Goal: Task Accomplishment & Management: Manage account settings

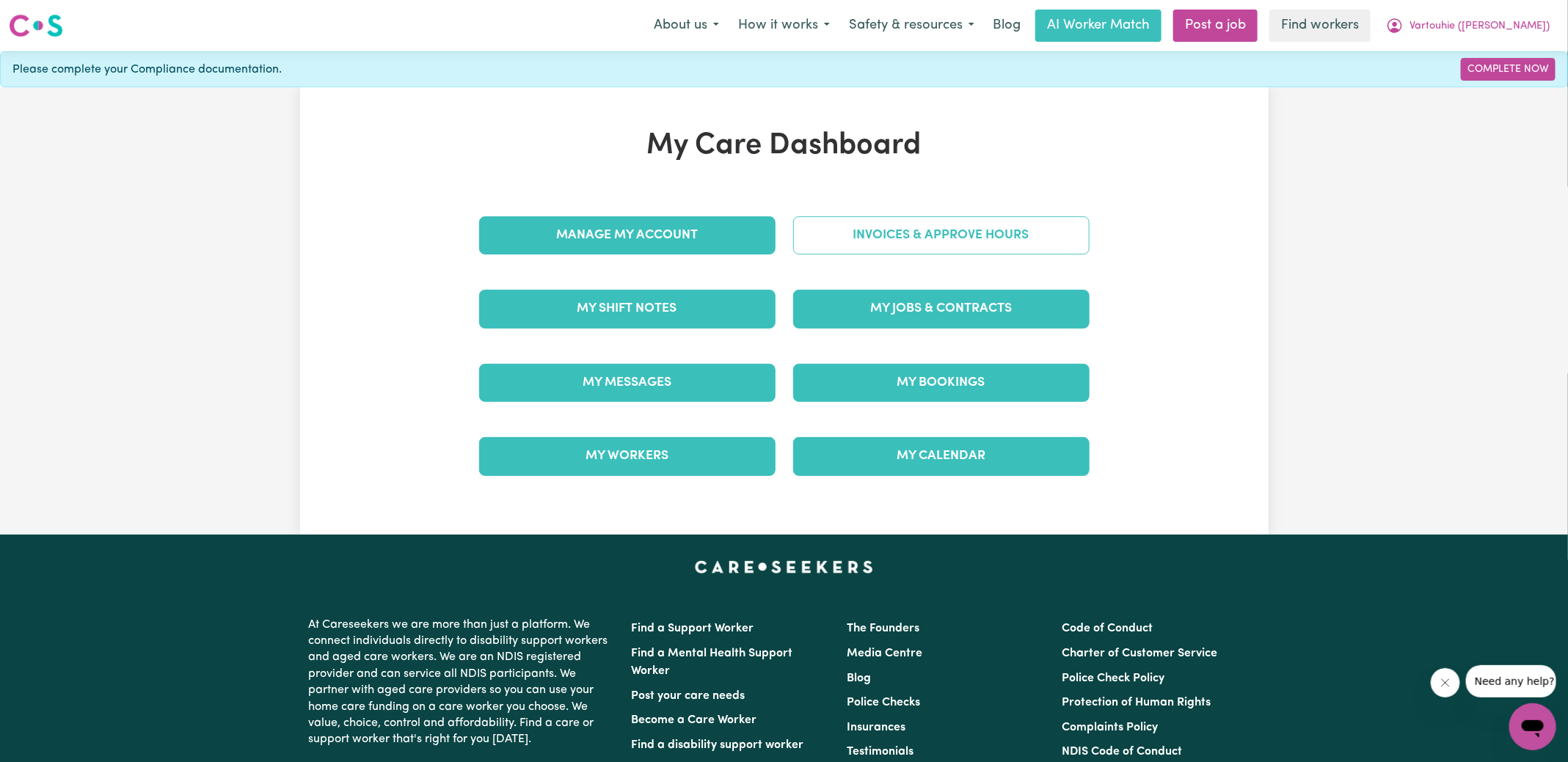
click at [900, 235] on link "Invoices & Approve Hours" at bounding box center [941, 235] width 296 height 38
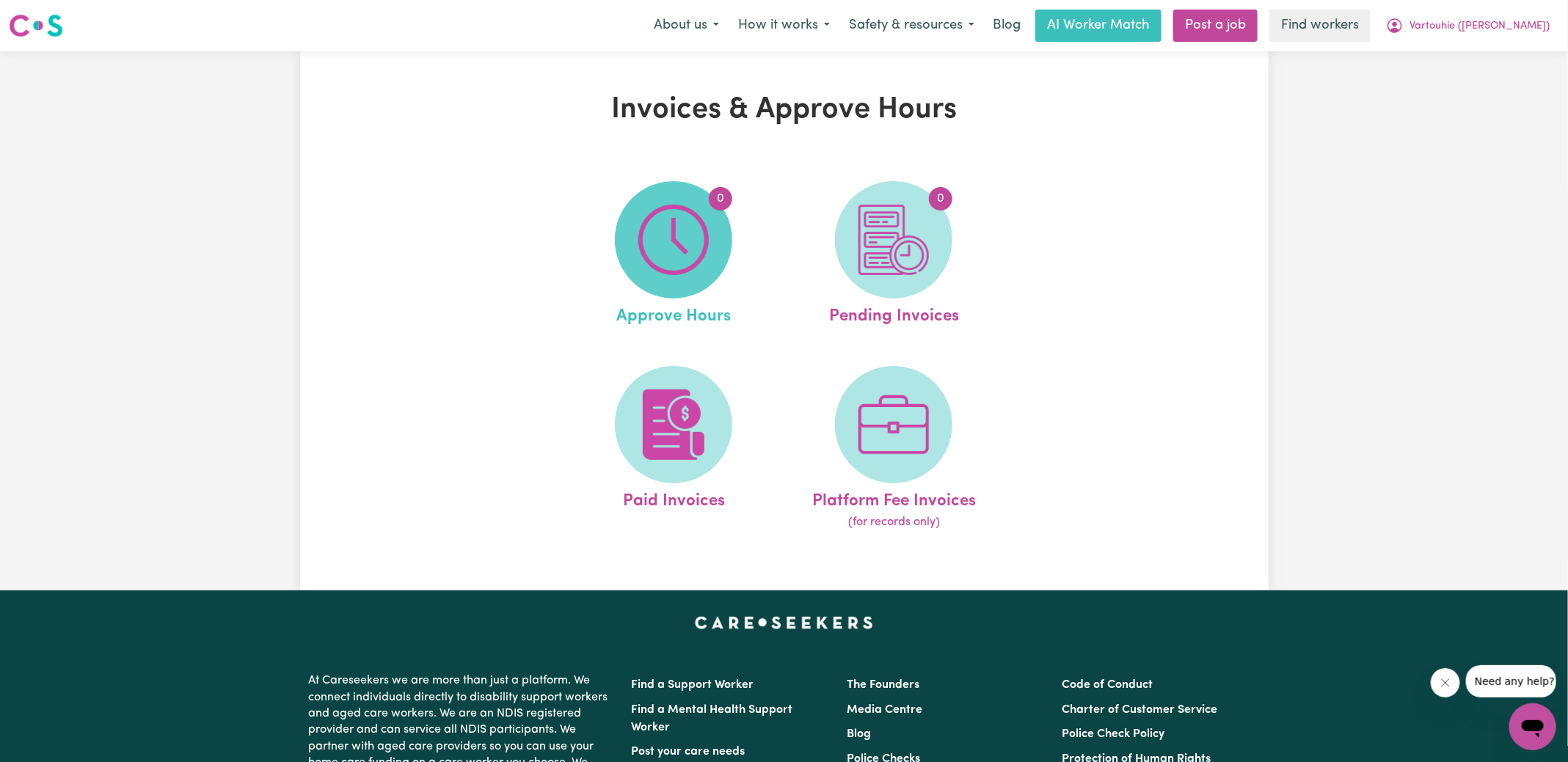
click at [660, 232] on img at bounding box center [674, 240] width 71 height 71
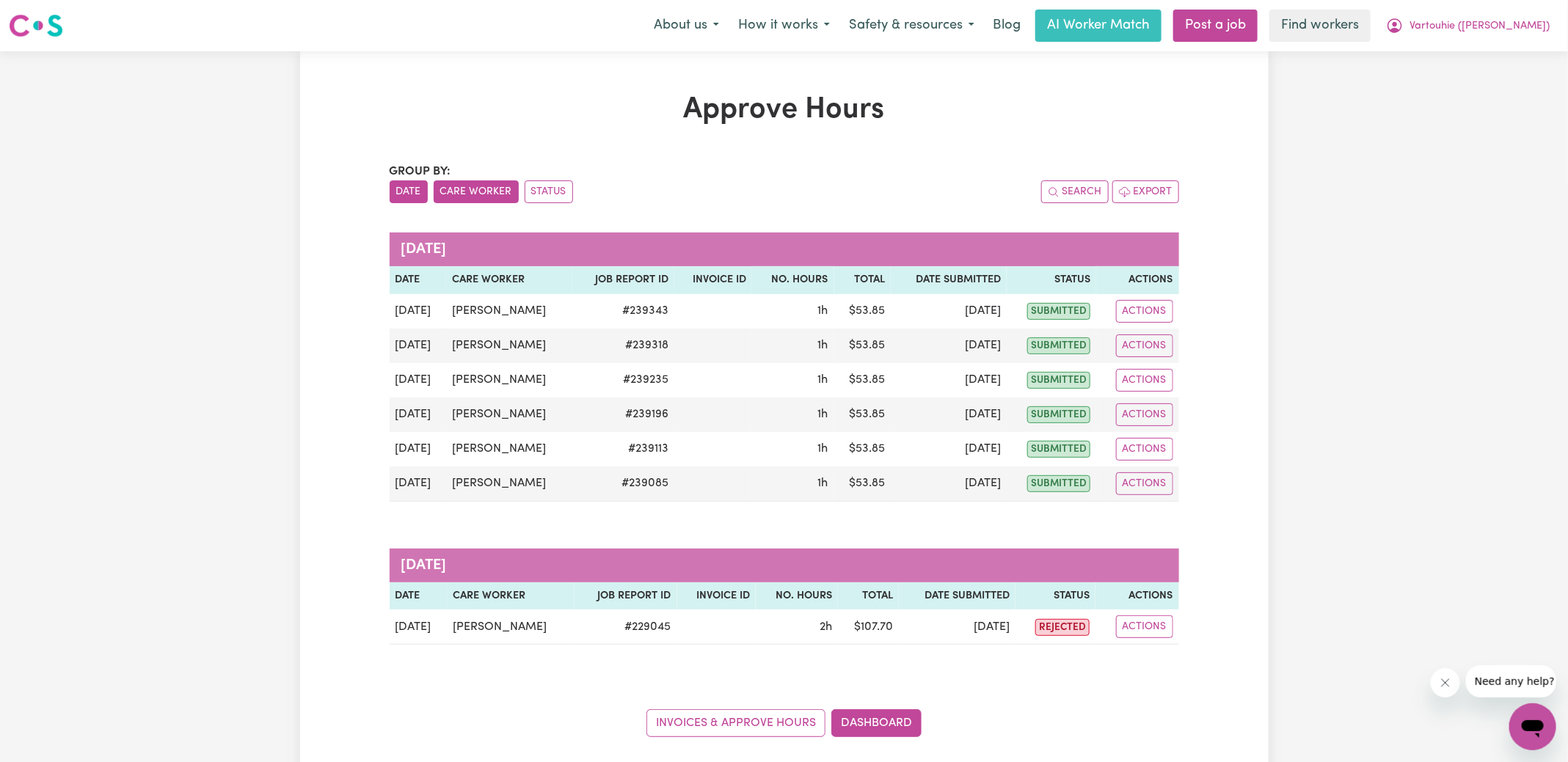
click at [474, 187] on button "Care Worker" at bounding box center [476, 192] width 85 height 22
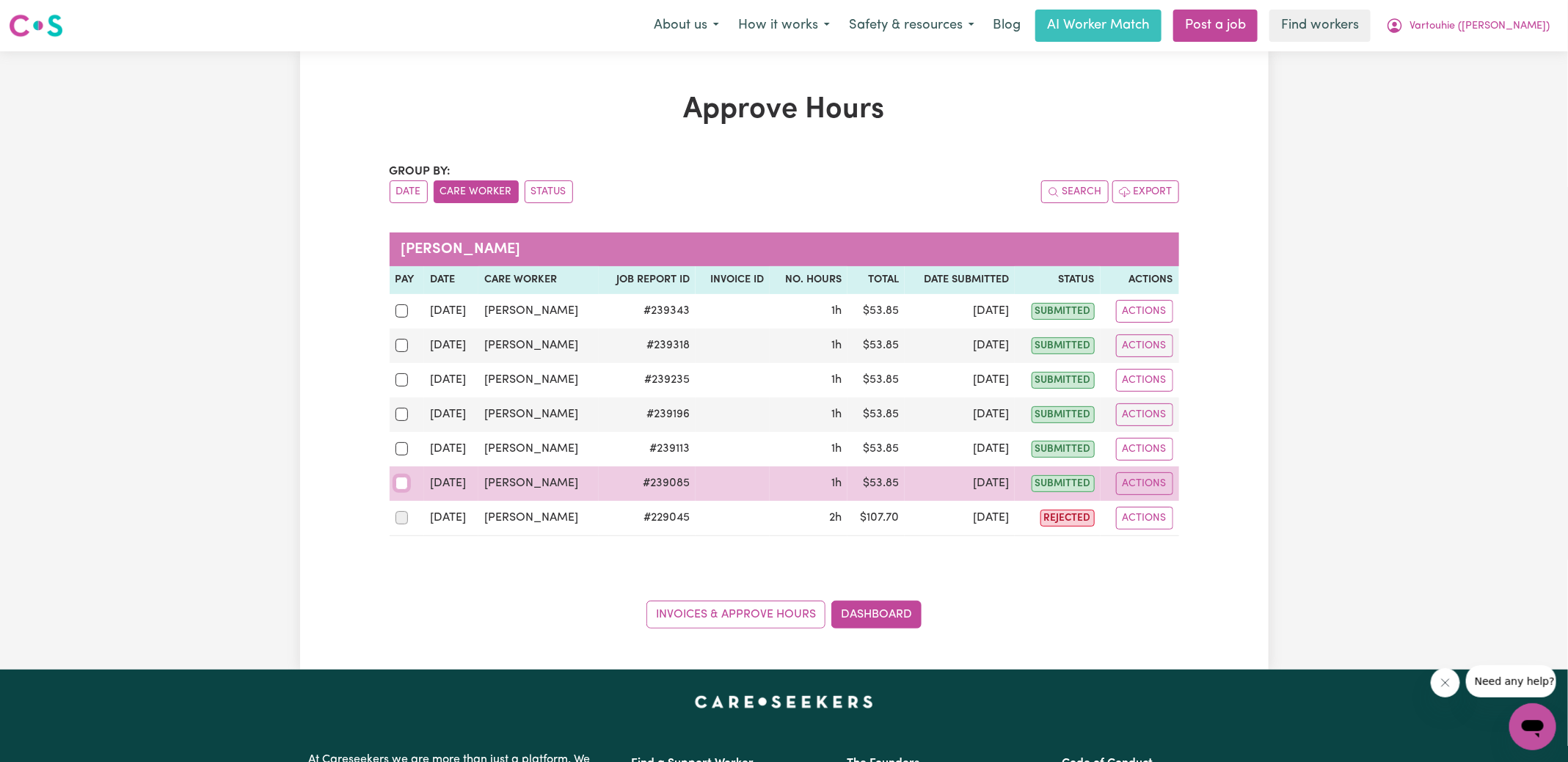
click at [402, 482] on input "checkbox" at bounding box center [402, 483] width 13 height 13
checkbox input "true"
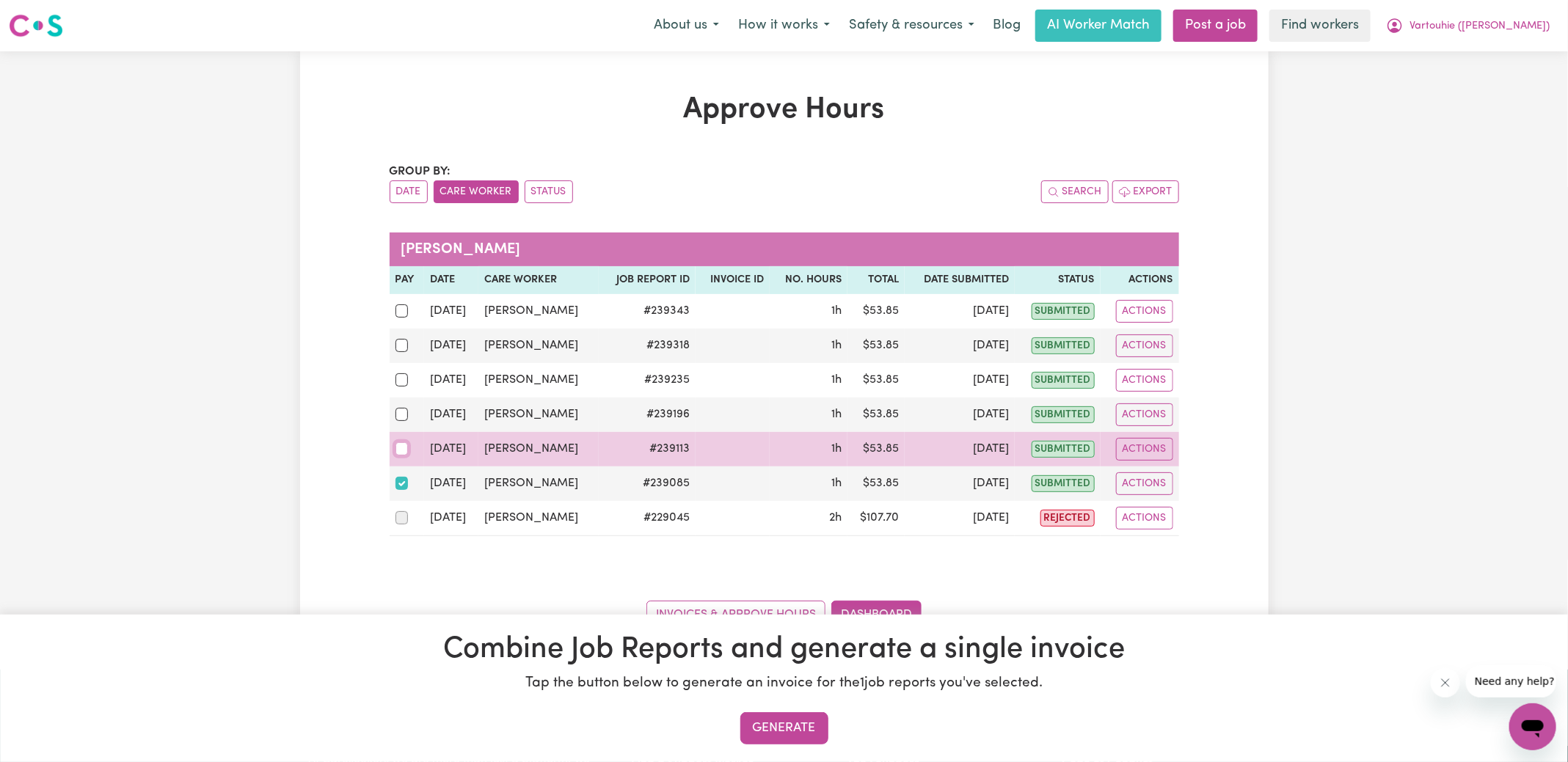
click at [402, 450] on input "checkbox" at bounding box center [402, 449] width 13 height 13
checkbox input "true"
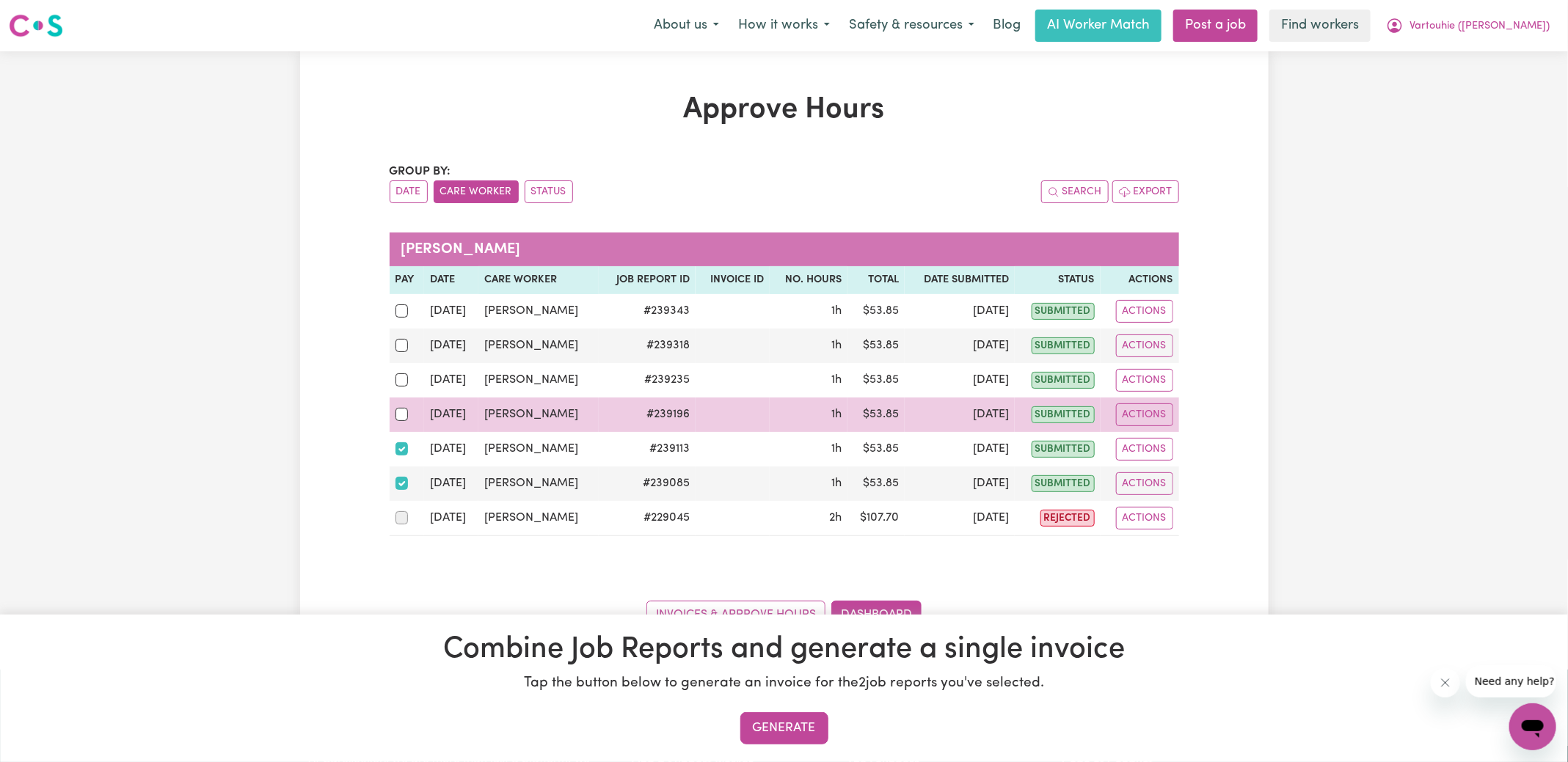
click at [401, 419] on div at bounding box center [407, 415] width 23 height 19
click at [401, 419] on input "checkbox" at bounding box center [402, 415] width 13 height 13
checkbox input "true"
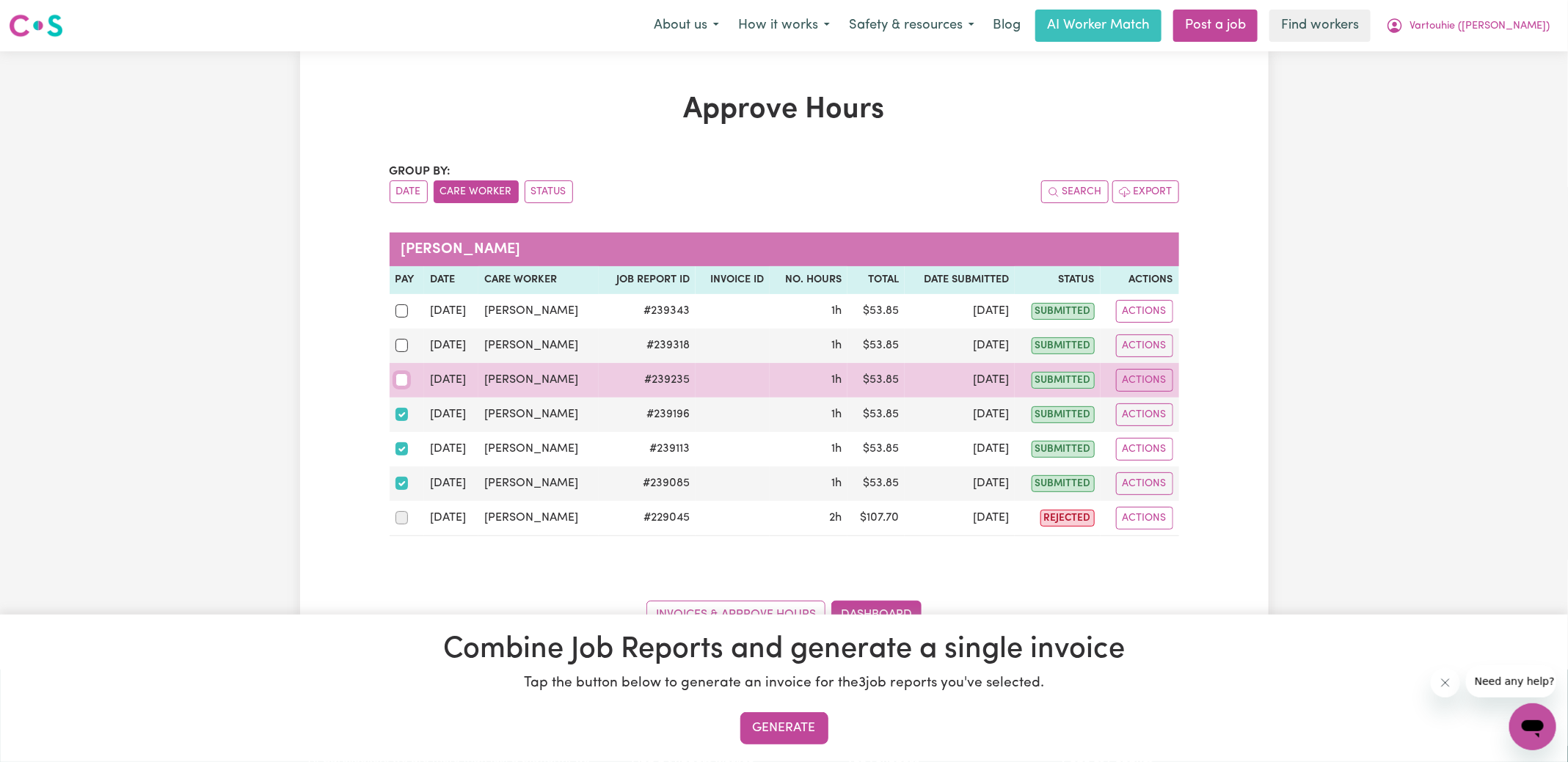
click at [399, 385] on input "checkbox" at bounding box center [402, 380] width 13 height 13
checkbox input "true"
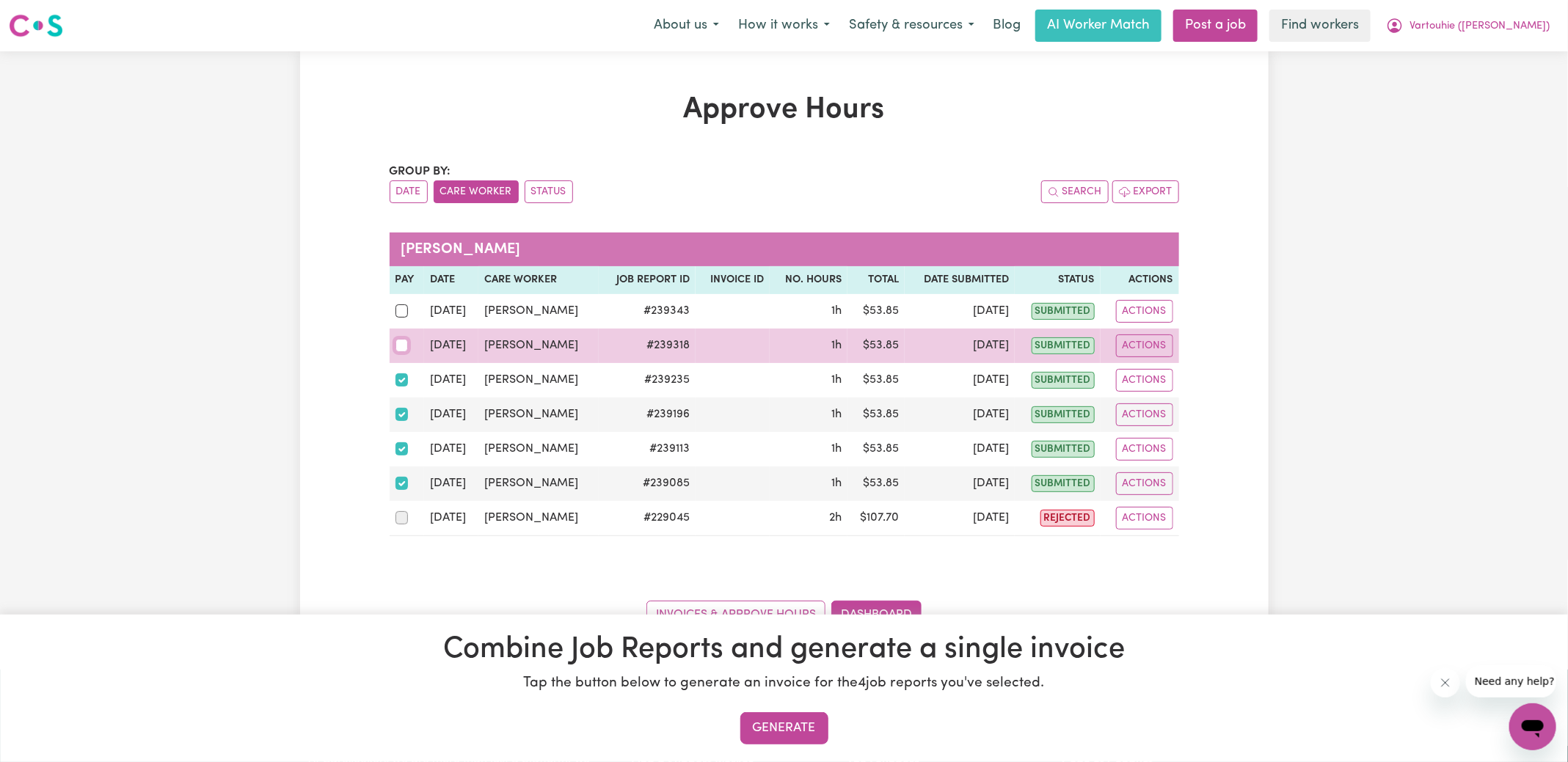
click at [401, 347] on input "checkbox" at bounding box center [402, 346] width 13 height 13
checkbox input "true"
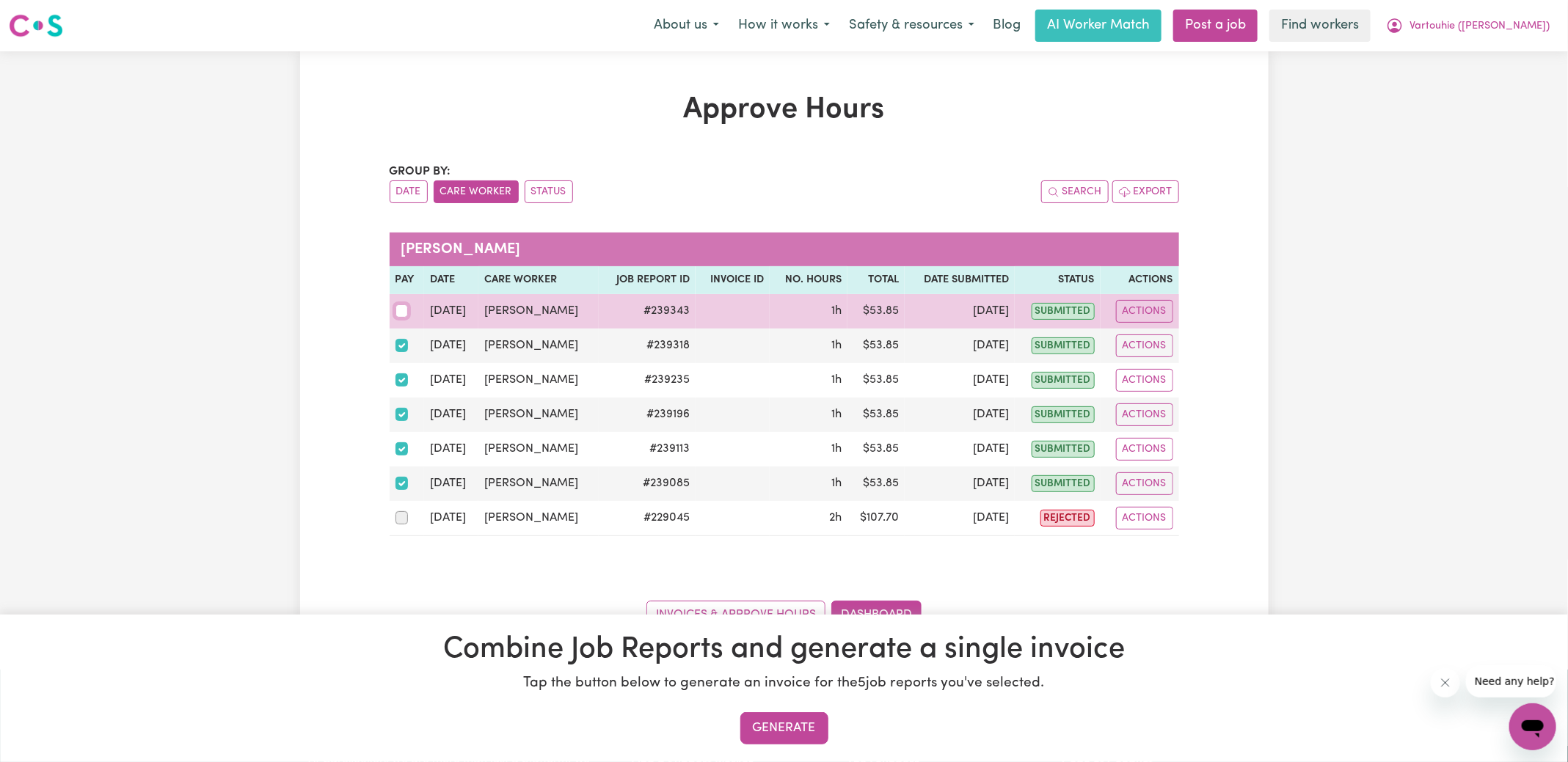
click at [400, 313] on input "checkbox" at bounding box center [402, 311] width 13 height 13
checkbox input "true"
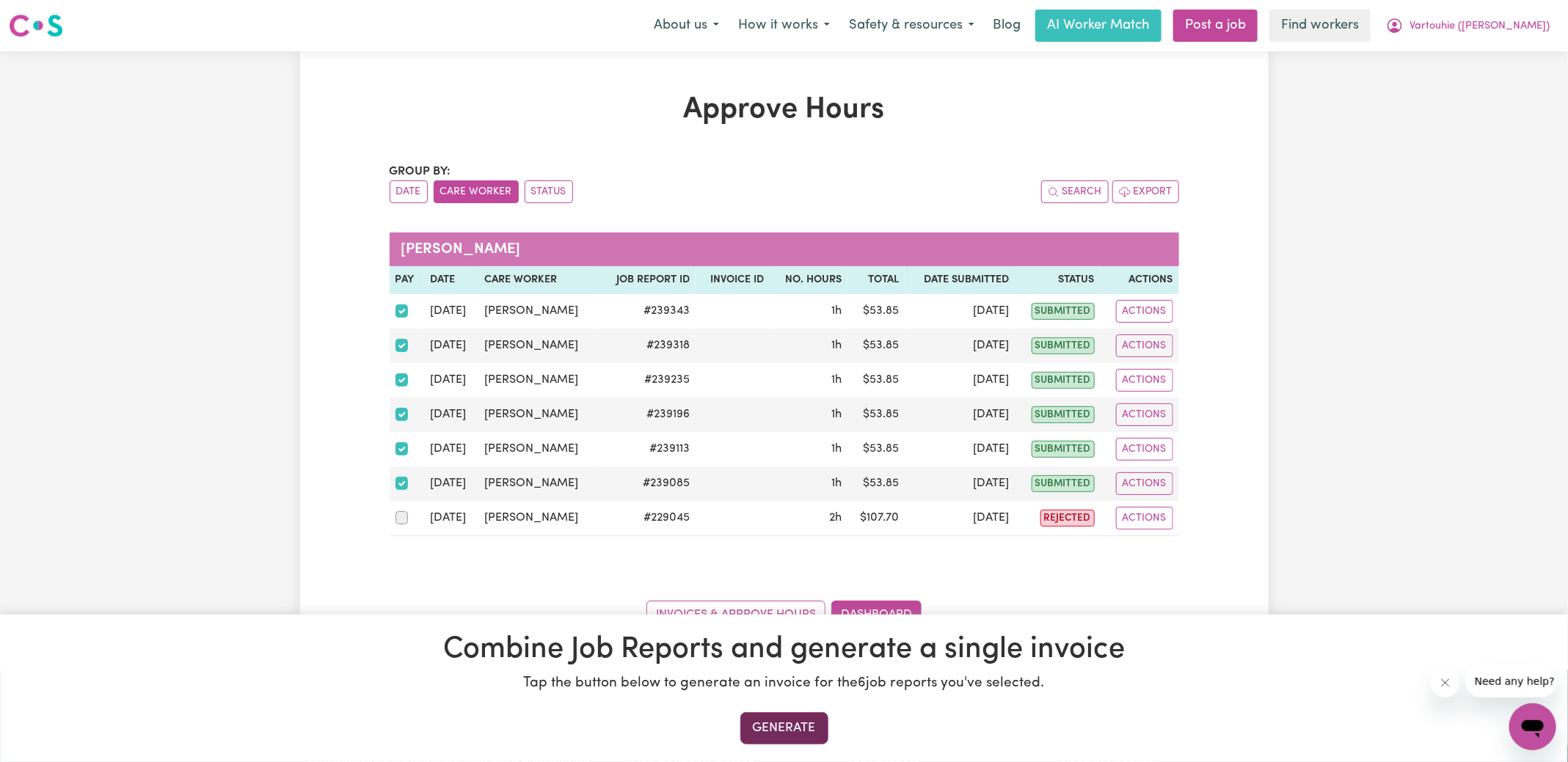
click at [778, 732] on button "Generate" at bounding box center [784, 728] width 89 height 33
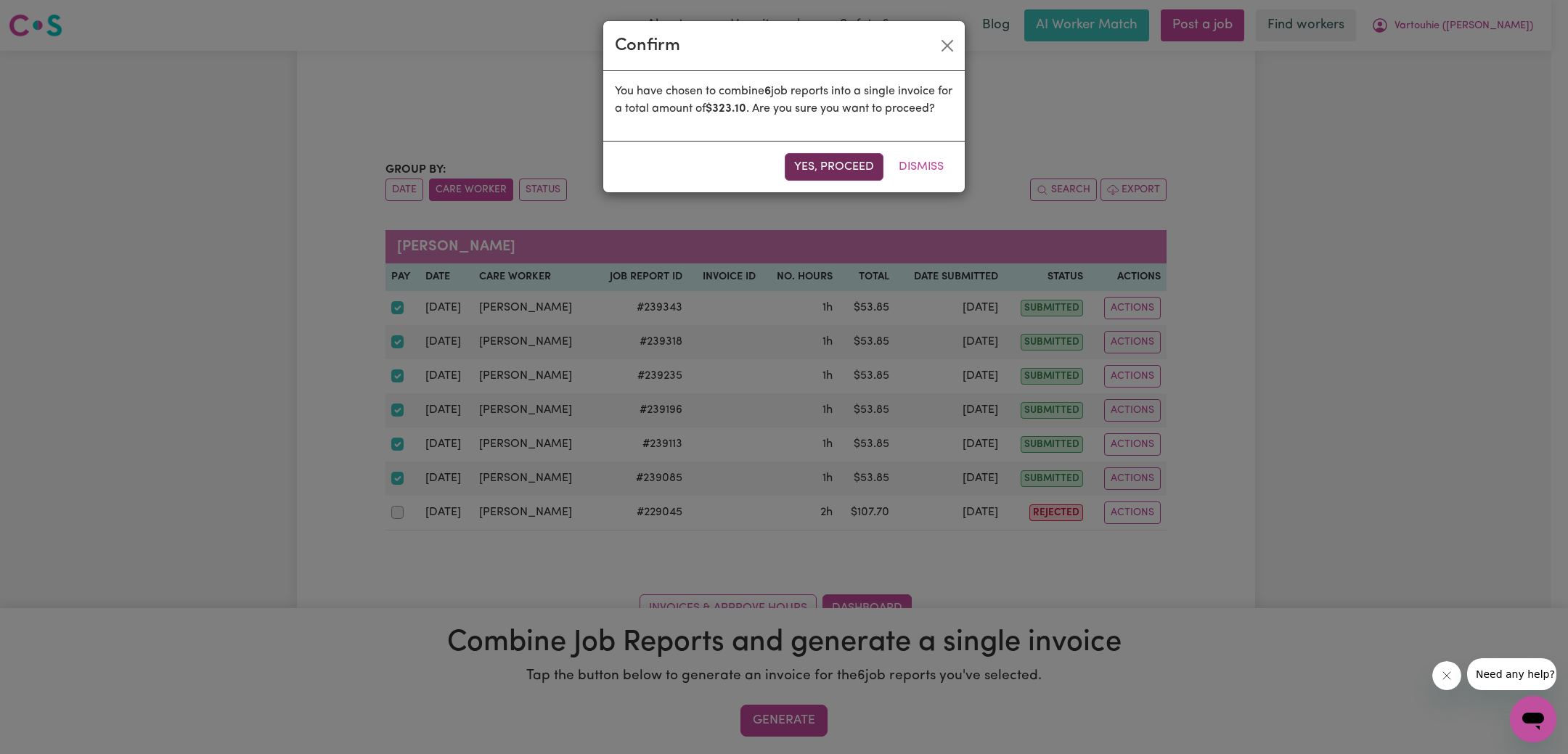
click at [826, 180] on button "Yes, proceed" at bounding box center [833, 167] width 99 height 28
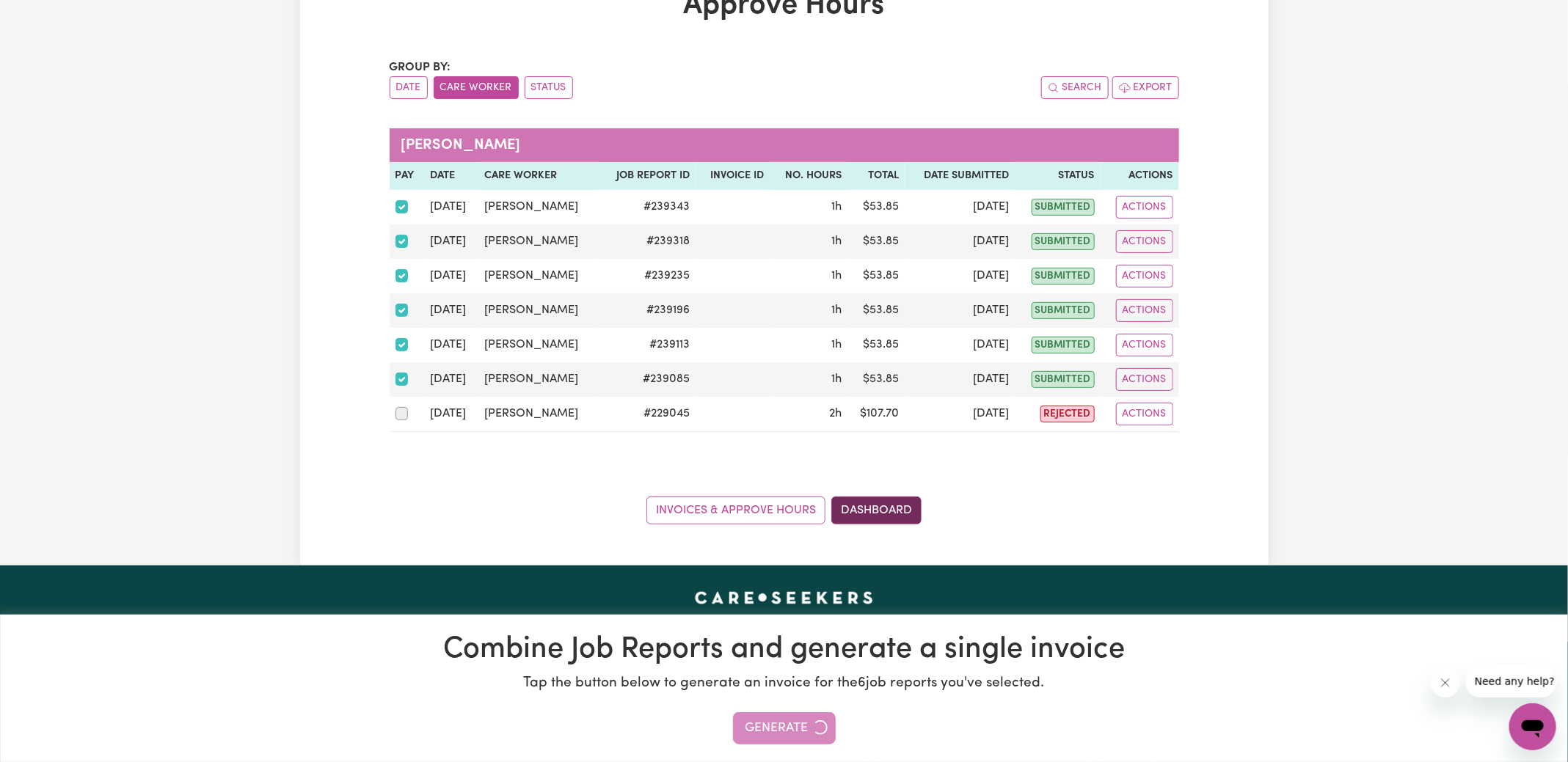
click at [869, 506] on link "Dashboard" at bounding box center [876, 510] width 90 height 28
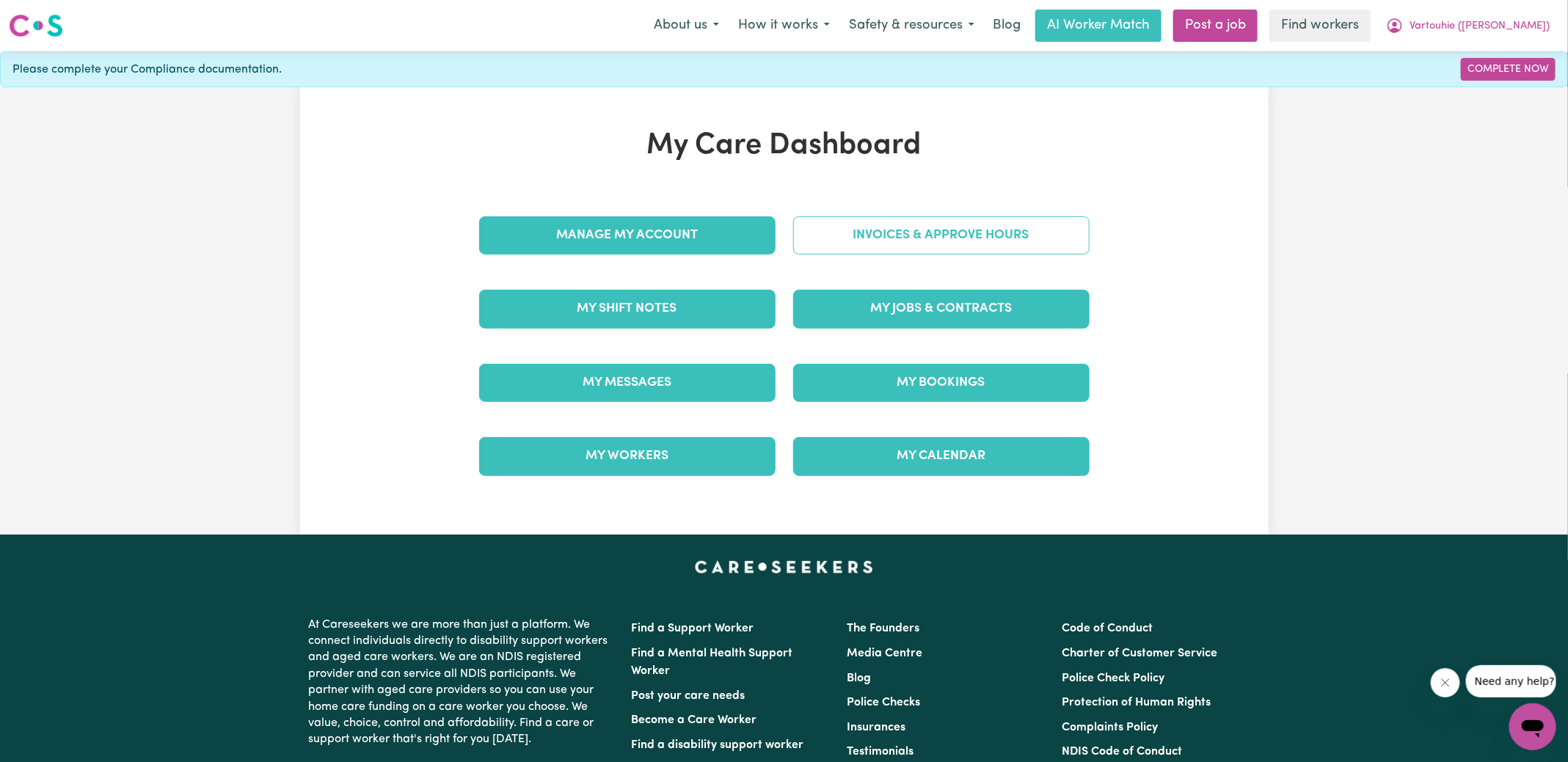
click at [893, 225] on link "Invoices & Approve Hours" at bounding box center [941, 235] width 296 height 38
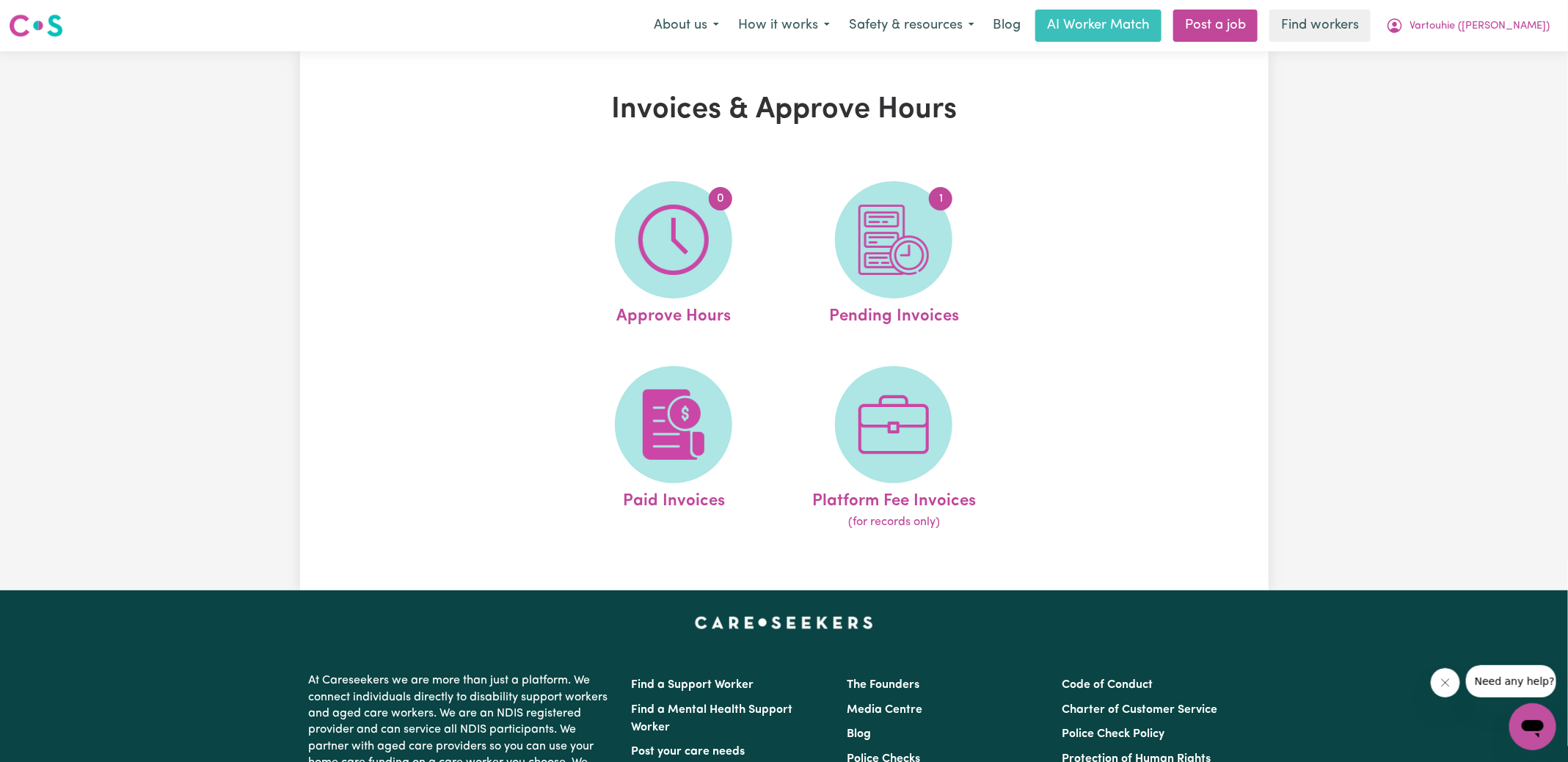
click at [893, 225] on img at bounding box center [894, 240] width 71 height 71
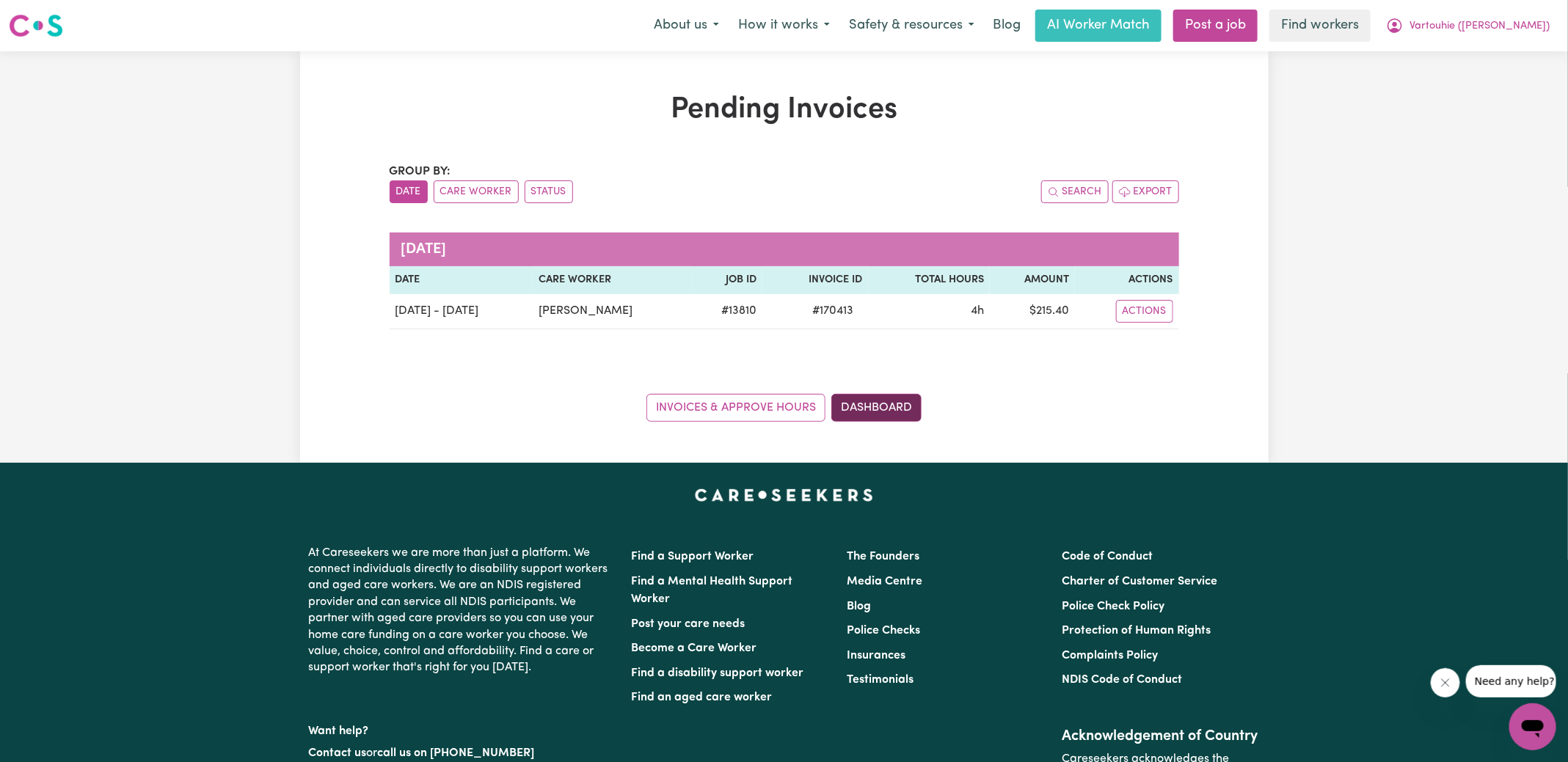
click at [870, 408] on link "Dashboard" at bounding box center [876, 408] width 90 height 28
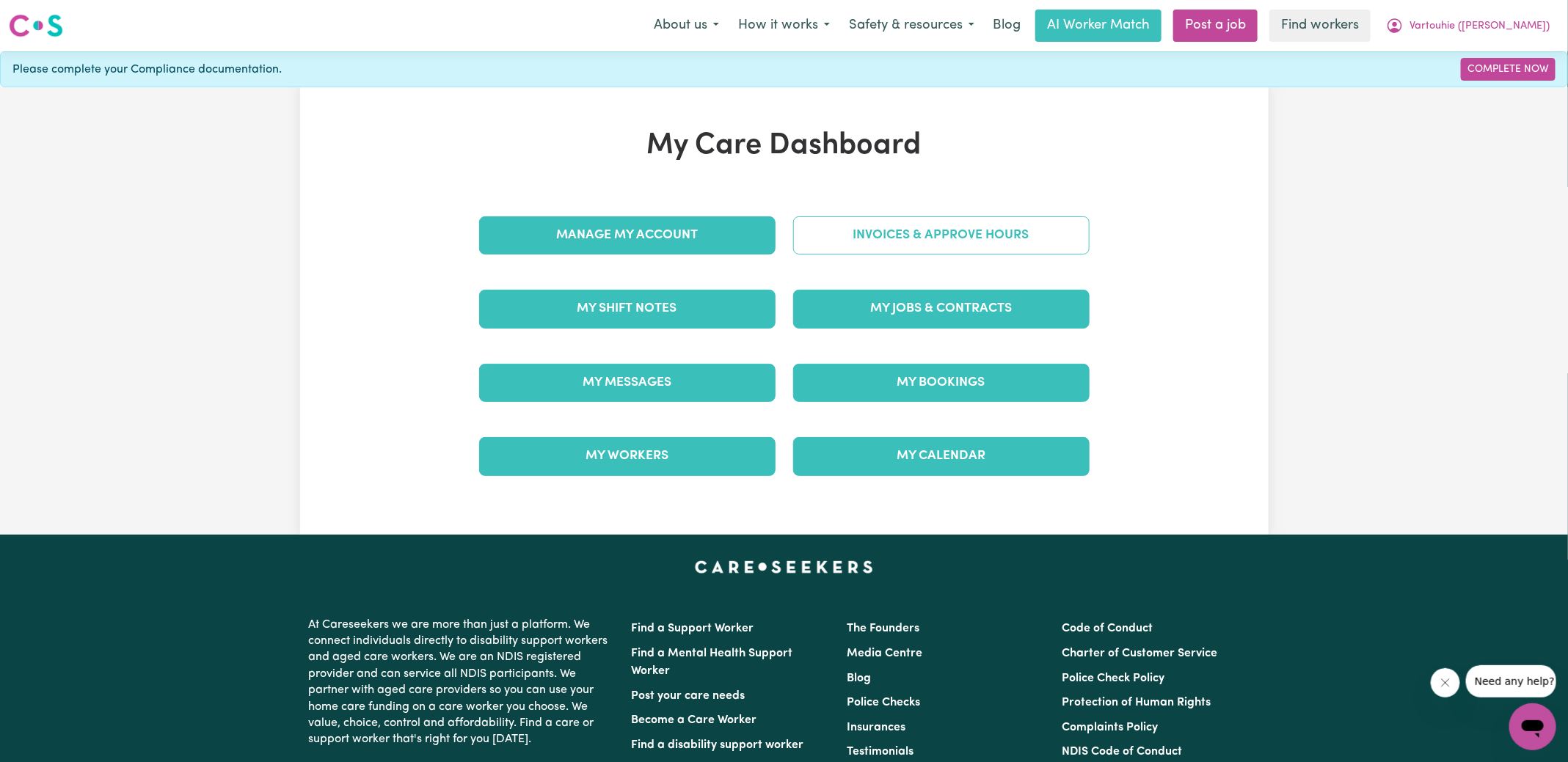
click at [883, 222] on link "Invoices & Approve Hours" at bounding box center [941, 235] width 296 height 38
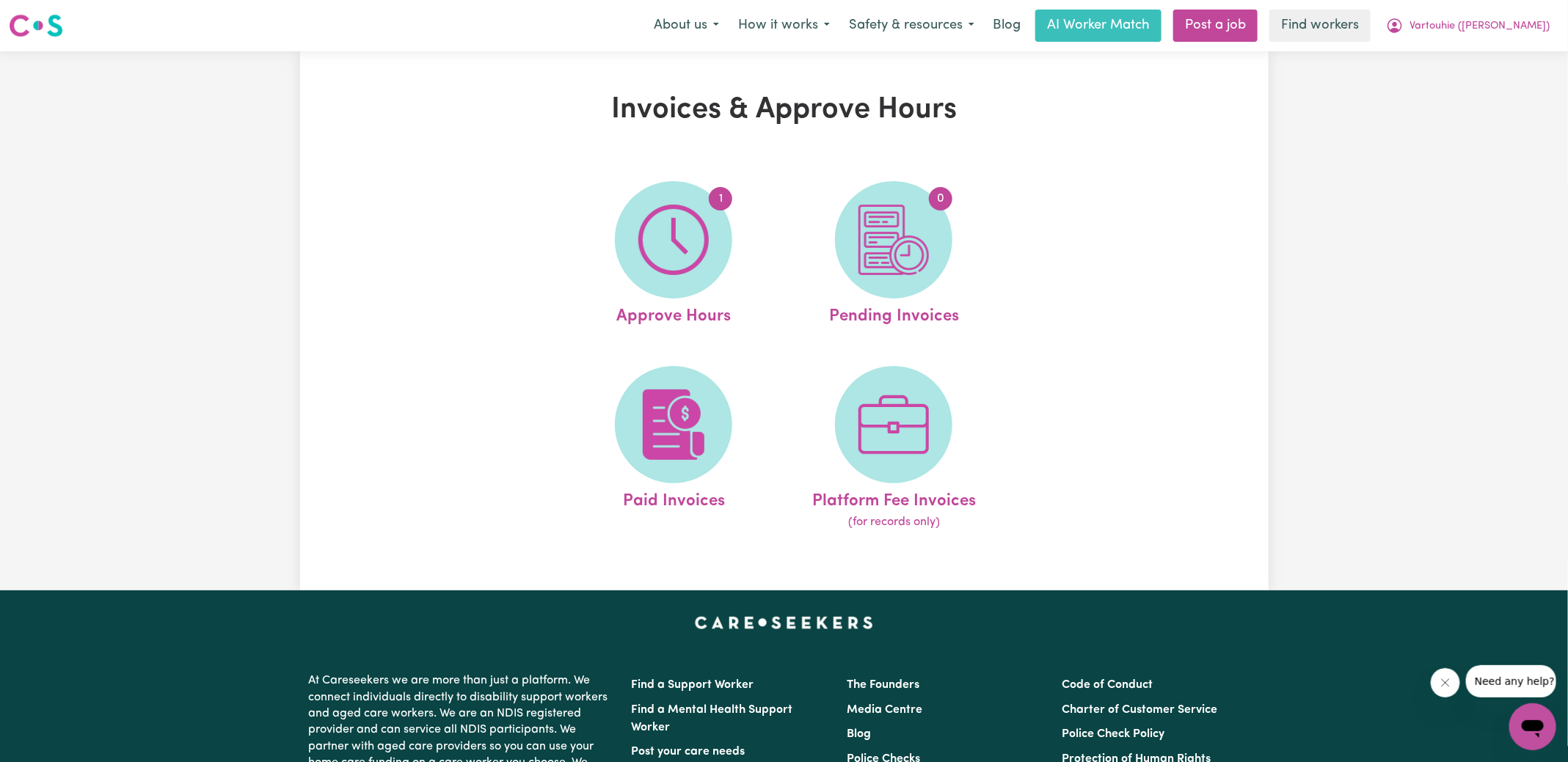
click at [883, 222] on img at bounding box center [894, 240] width 71 height 71
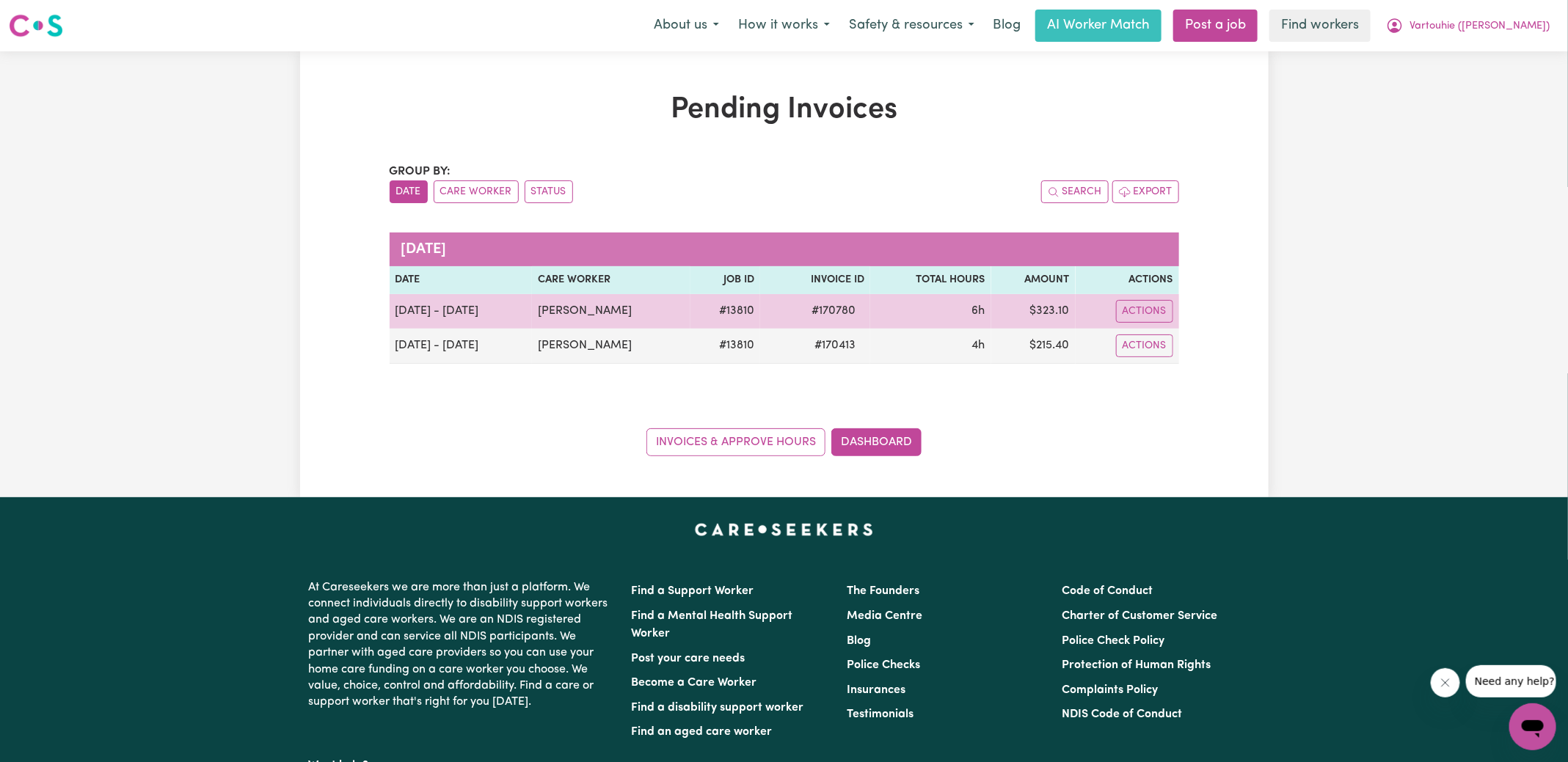
click at [852, 313] on span "# 170780" at bounding box center [834, 311] width 61 height 18
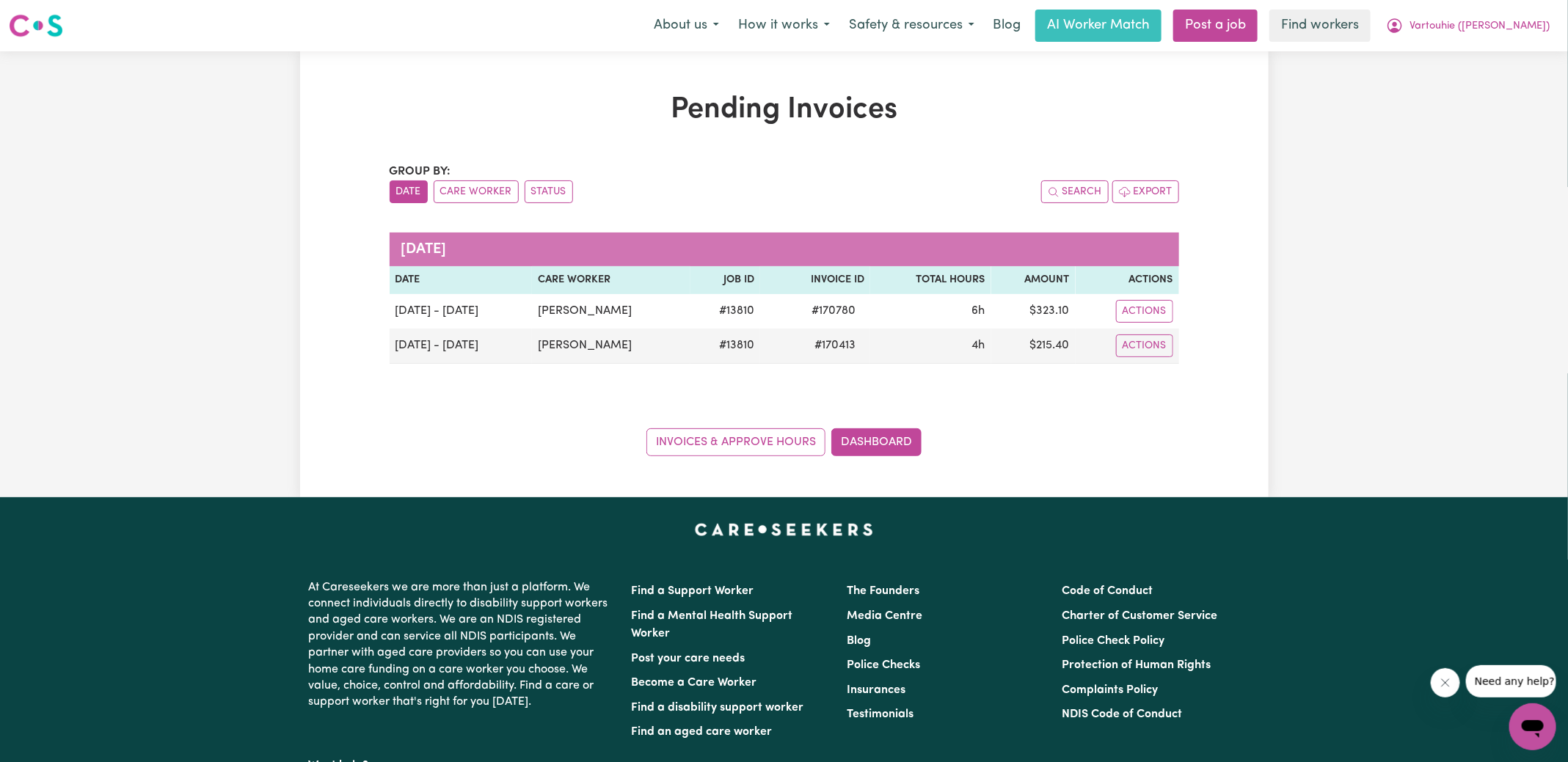
click at [948, 418] on div "Invoices & Approve Hours Dashboard" at bounding box center [784, 433] width 790 height 46
click at [852, 291] on th "Invoice ID" at bounding box center [815, 280] width 110 height 28
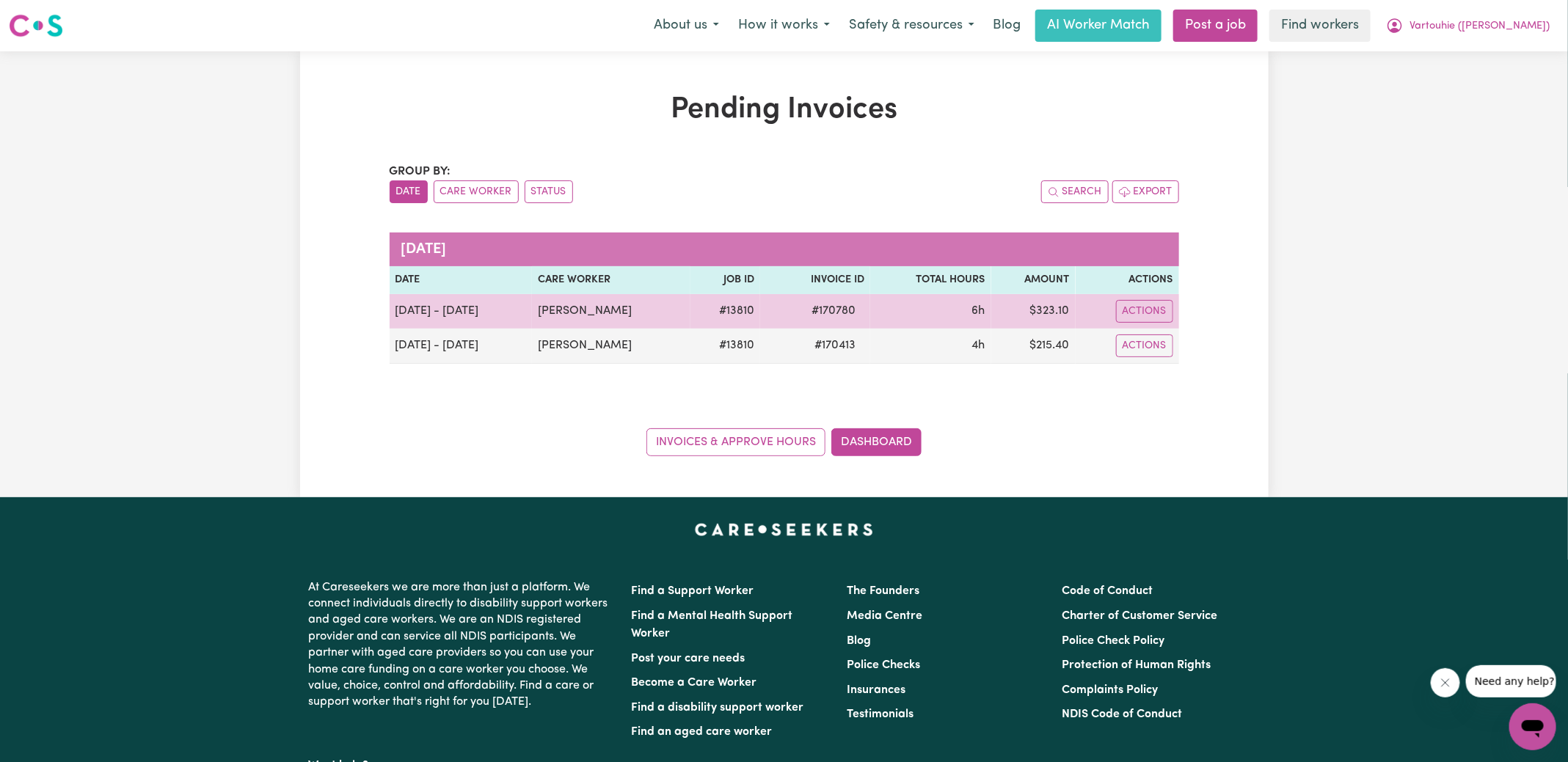
click at [859, 315] on span "# 170780" at bounding box center [834, 311] width 61 height 18
copy span "170780"
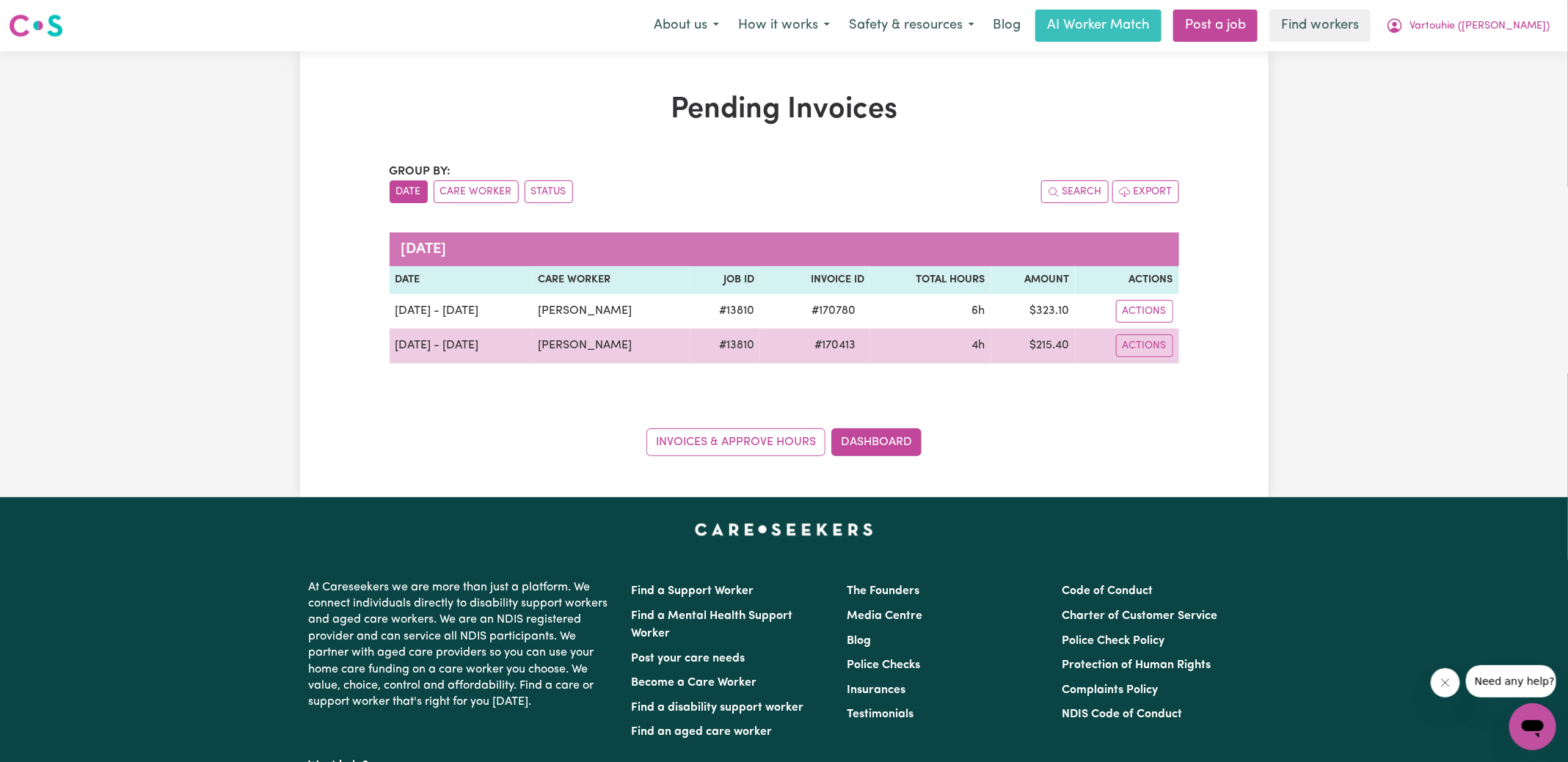
click at [862, 347] on span "# 170413" at bounding box center [835, 346] width 59 height 18
copy span "170413"
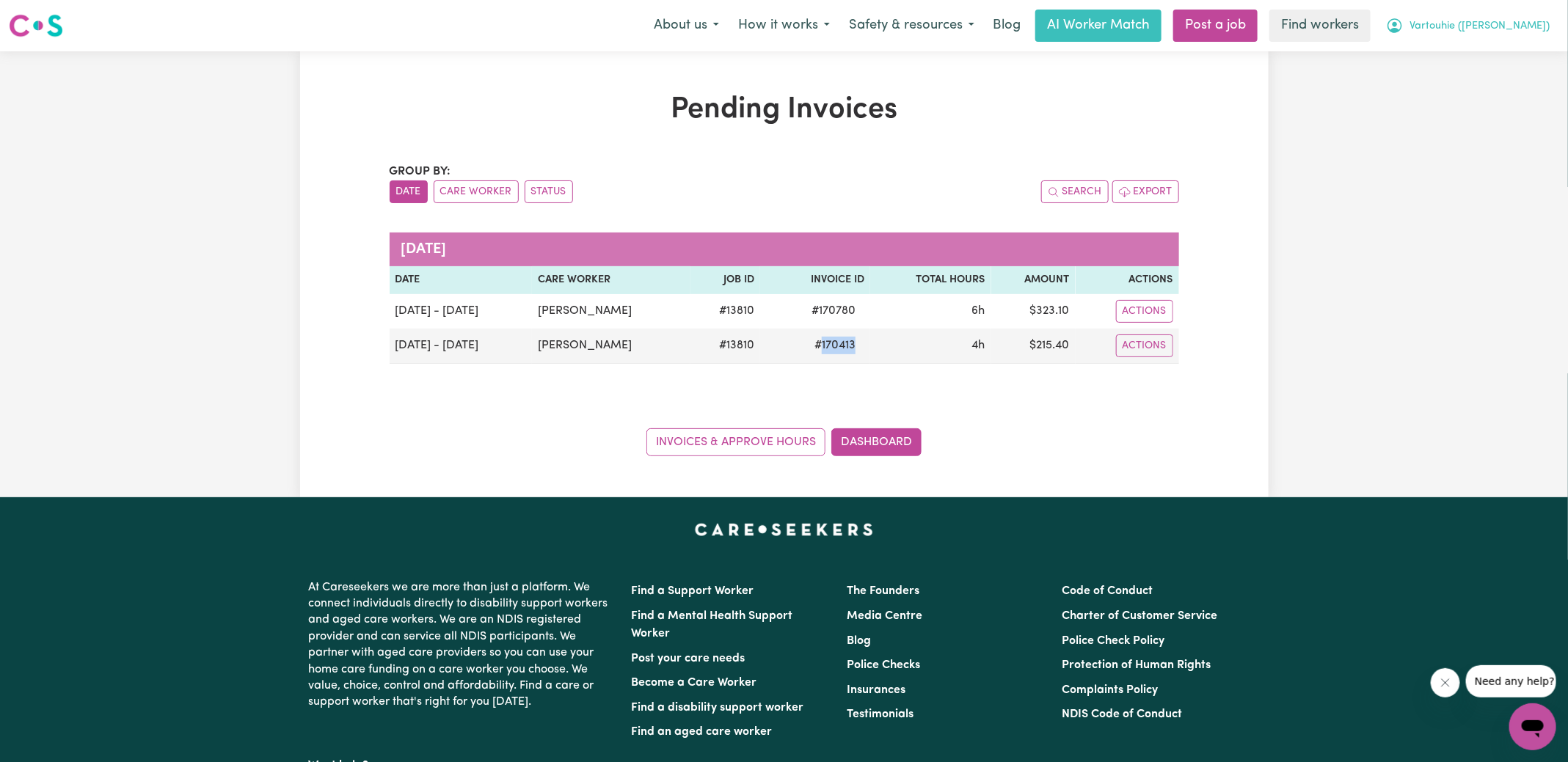
click at [1481, 22] on span "Vartouhie ([PERSON_NAME])" at bounding box center [1479, 26] width 140 height 16
click at [1483, 85] on link "Logout" at bounding box center [1501, 85] width 116 height 28
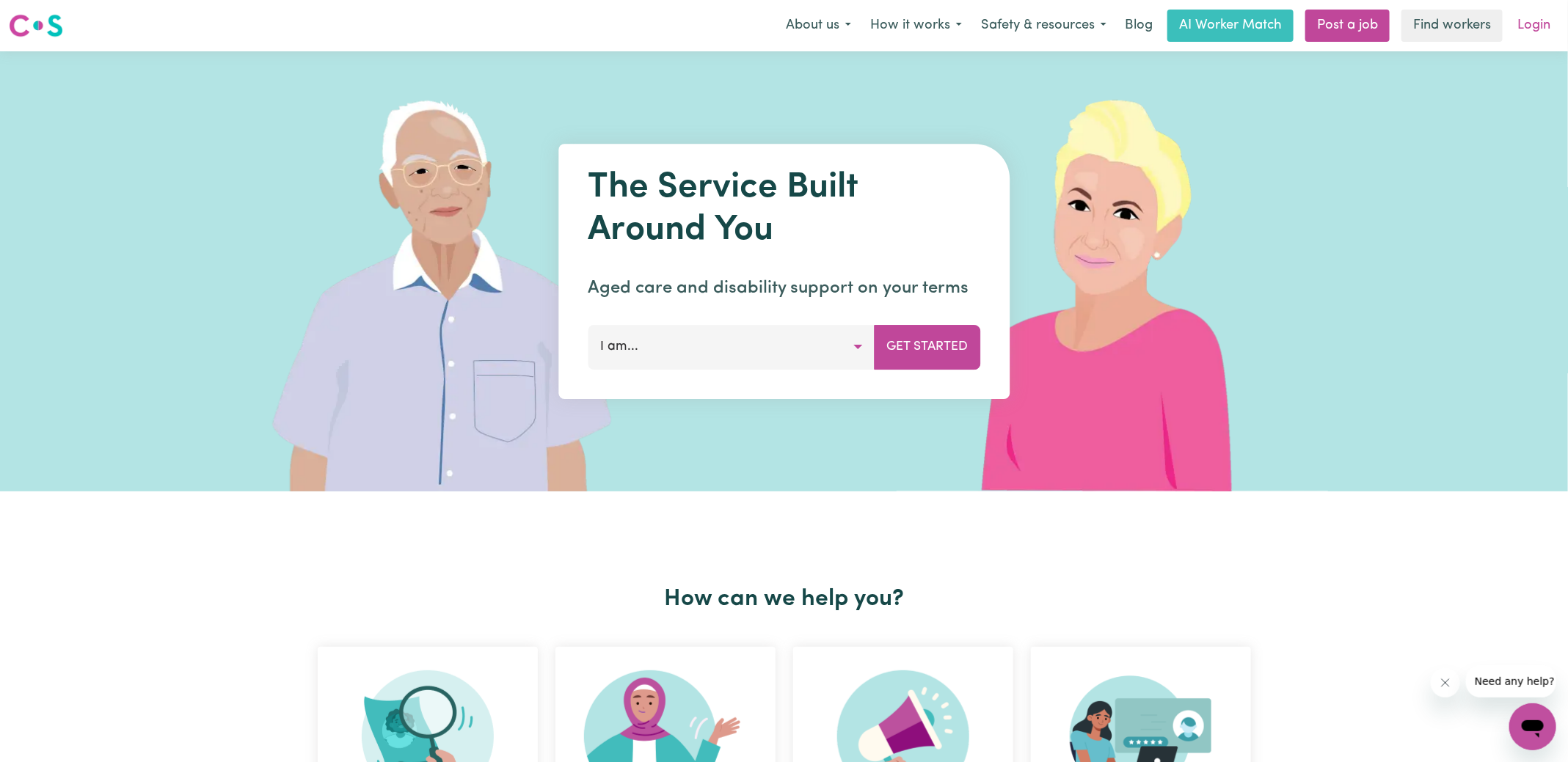
click at [1554, 9] on link "Login" at bounding box center [1534, 25] width 50 height 33
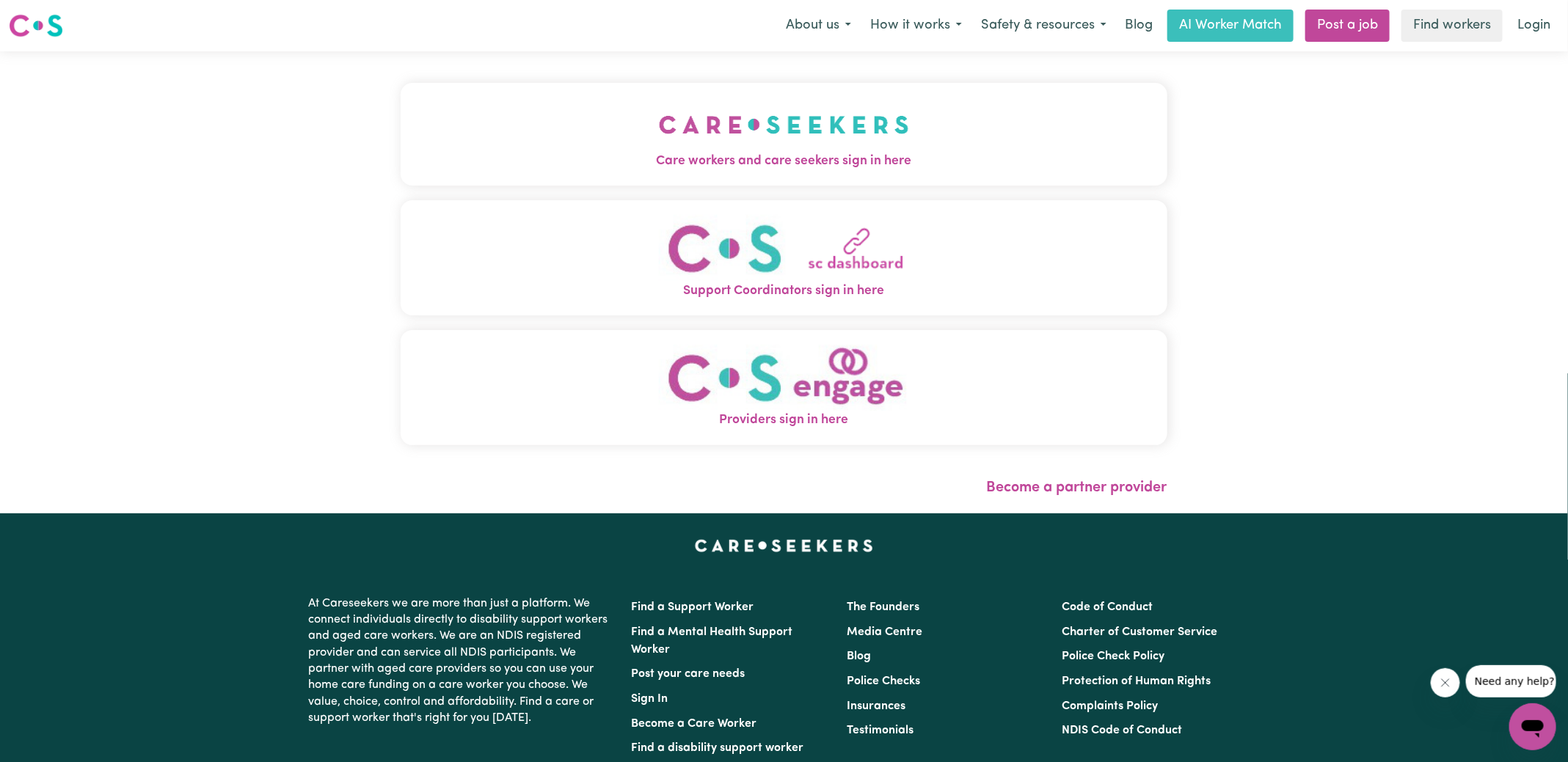
click at [642, 109] on button "Care workers and care seekers sign in here" at bounding box center [784, 134] width 767 height 102
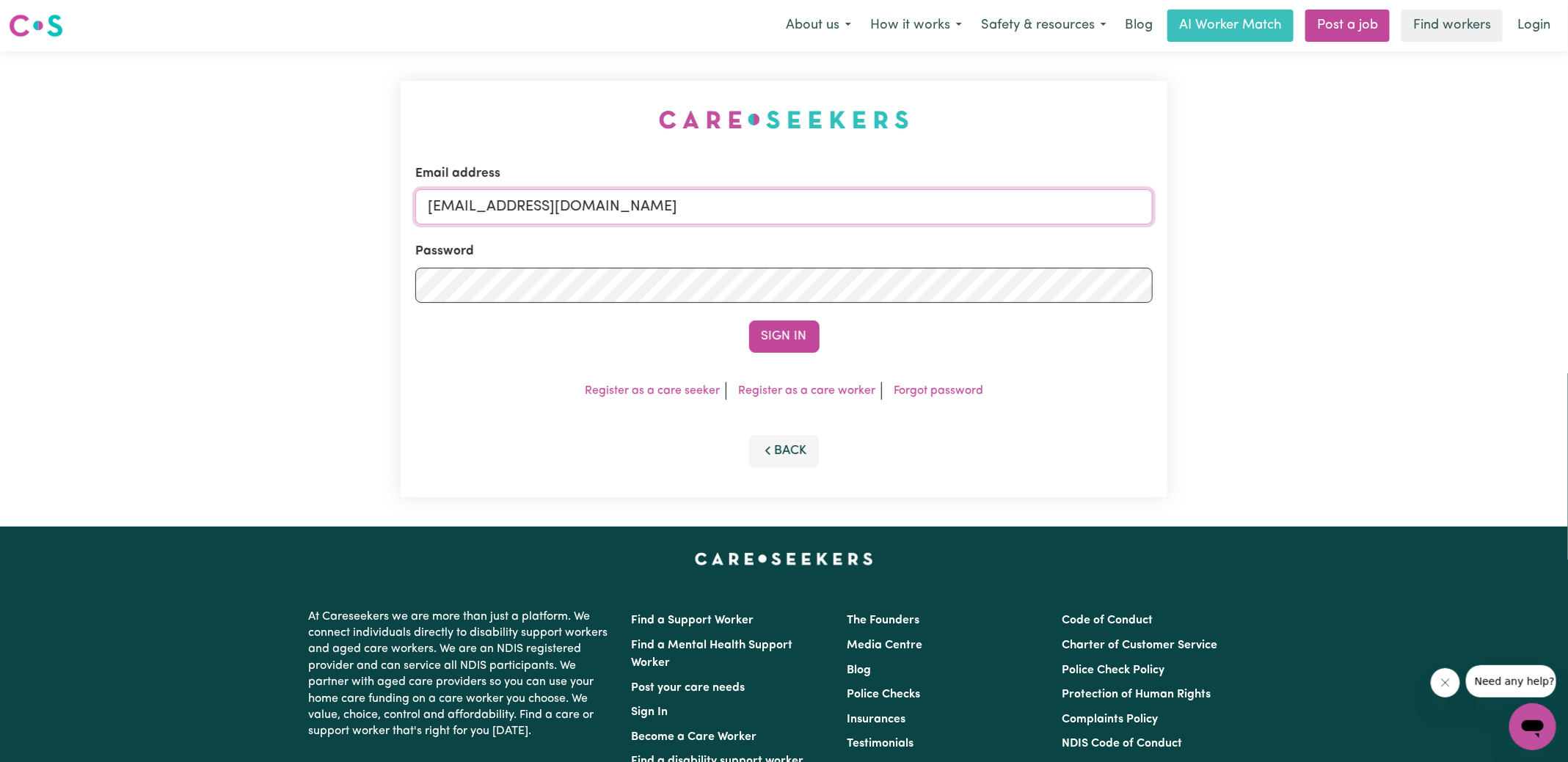
drag, startPoint x: 505, startPoint y: 202, endPoint x: 1207, endPoint y: 292, distance: 707.7
click at [1207, 295] on div "Email address [EMAIL_ADDRESS][DOMAIN_NAME] Password Sign In Register as a care …" at bounding box center [784, 289] width 1568 height 475
type input "[EMAIL_ADDRESS][DOMAIN_NAME]"
click at [749, 320] on button "Sign In" at bounding box center [784, 336] width 71 height 33
